Goal: Check status

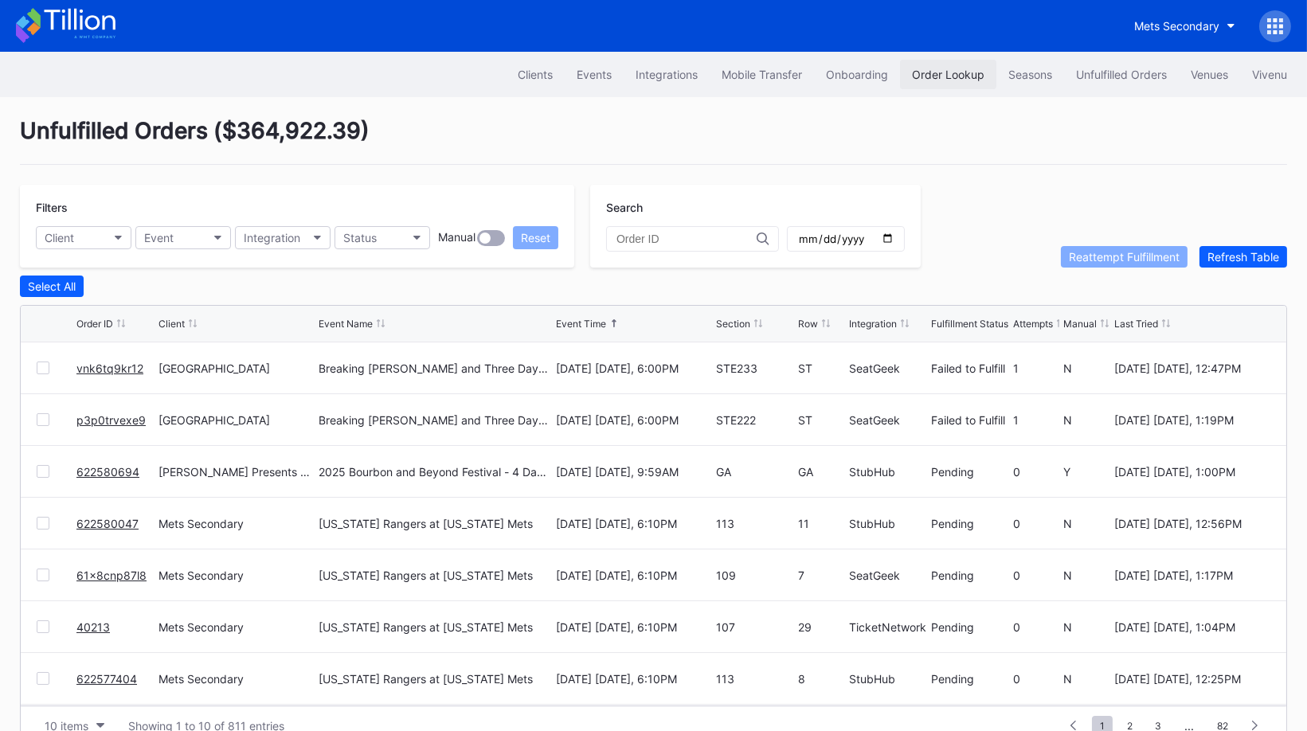
click at [949, 79] on div "Order Lookup" at bounding box center [948, 75] width 72 height 14
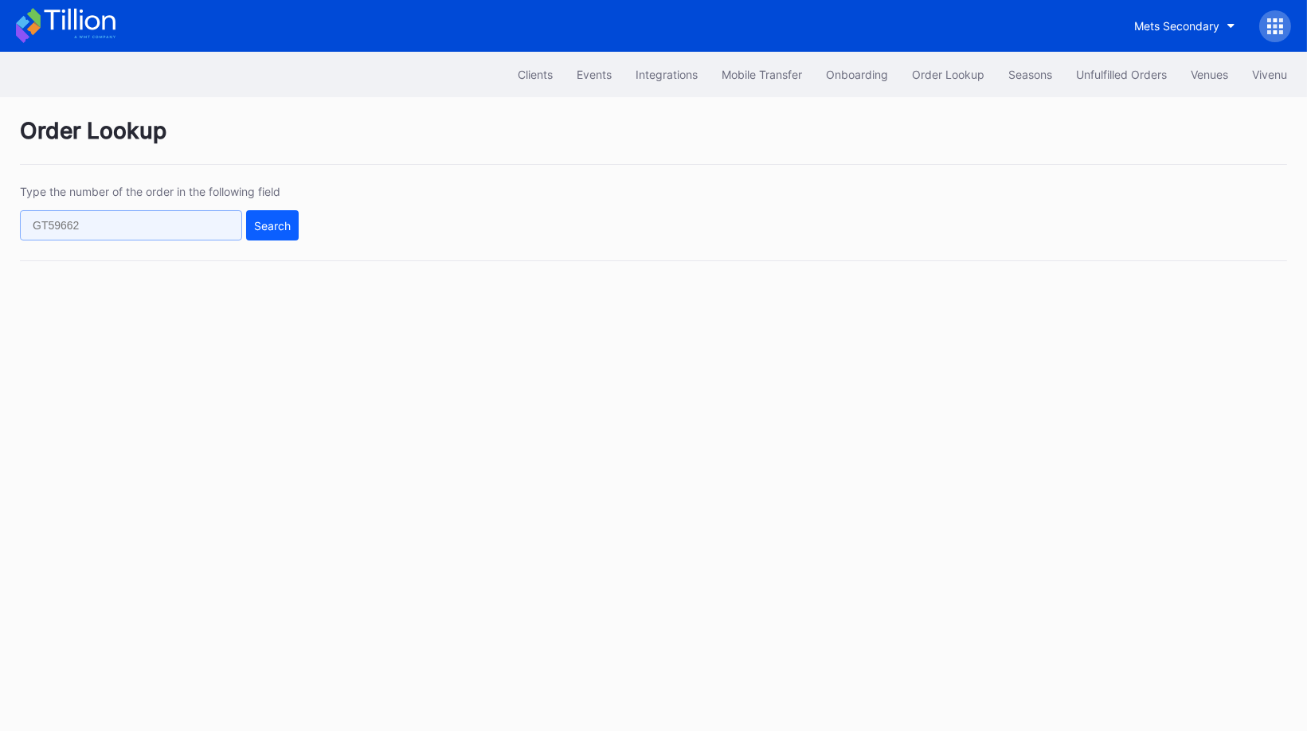
click at [167, 226] on input "text" at bounding box center [131, 225] width 222 height 30
paste input "618263735"
click at [323, 225] on div "Type the number of the order in the following field 618263735 Search" at bounding box center [654, 223] width 1268 height 76
click at [288, 225] on div "Search" at bounding box center [272, 226] width 37 height 14
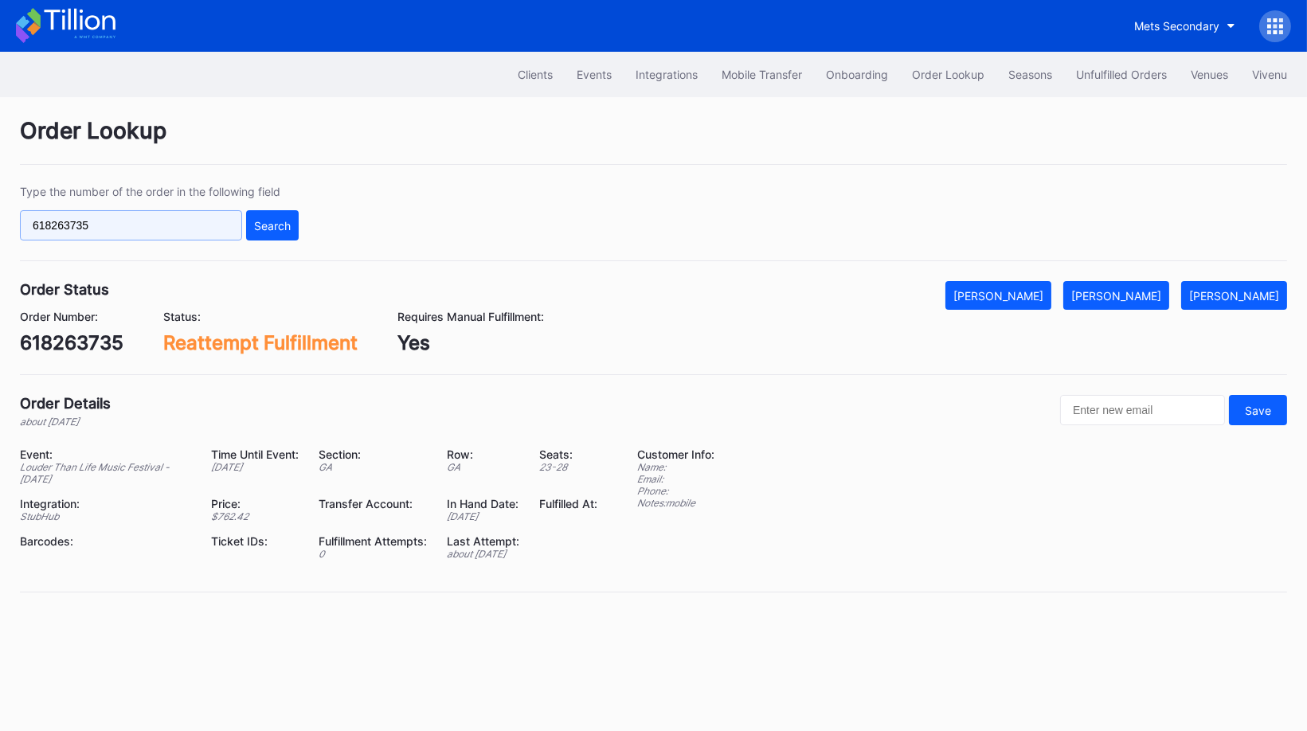
click at [147, 225] on input "618263735" at bounding box center [131, 225] width 222 height 30
paste input "22589108"
type input "622589108"
click at [284, 225] on div "Search" at bounding box center [272, 226] width 37 height 14
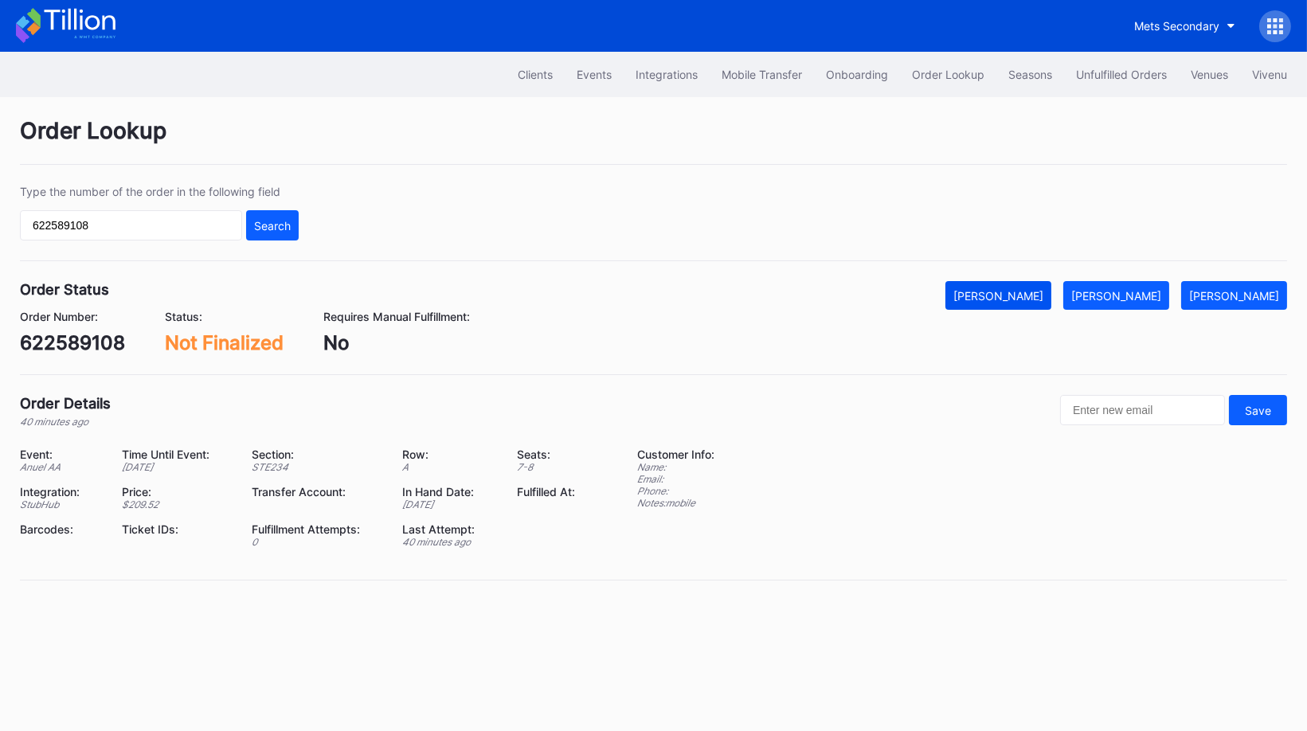
click at [1044, 300] on div "[PERSON_NAME]" at bounding box center [999, 296] width 90 height 14
